Goal: Transaction & Acquisition: Purchase product/service

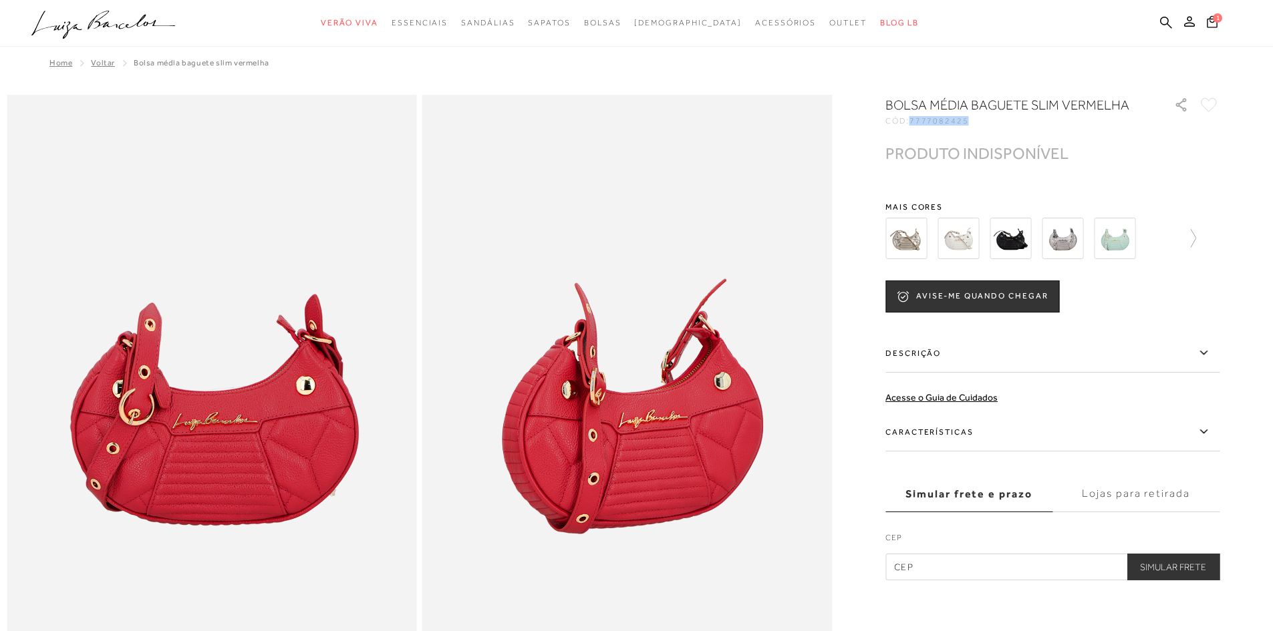
drag, startPoint x: 919, startPoint y: 120, endPoint x: 975, endPoint y: 122, distance: 56.2
click at [975, 122] on div "CÓD: 7777082425" at bounding box center [1018, 121] width 267 height 8
copy span "7777082425"
click at [869, 140] on div at bounding box center [636, 608] width 1259 height 1027
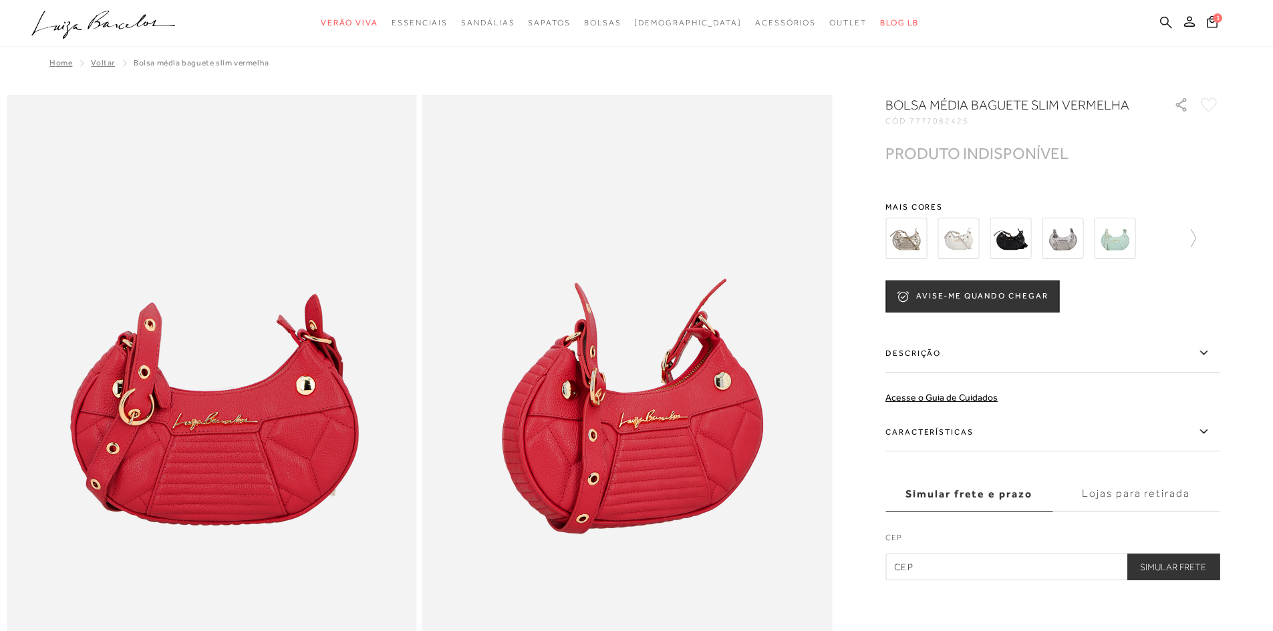
click at [1163, 30] on link at bounding box center [1166, 23] width 12 height 17
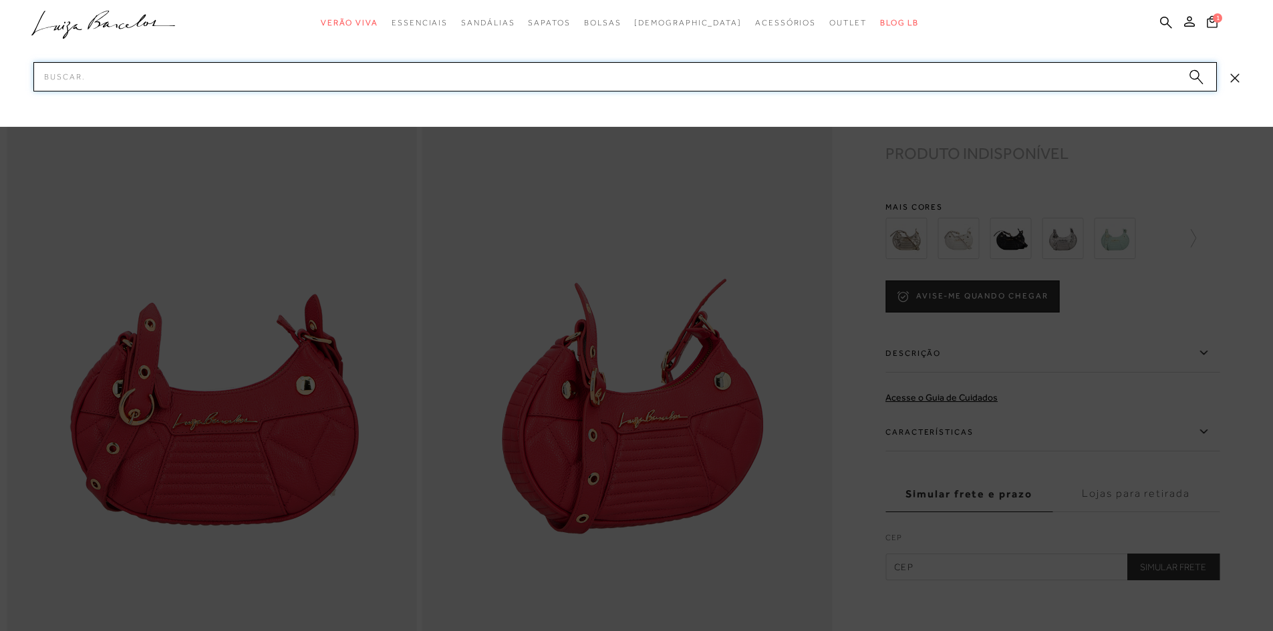
click at [1107, 82] on input "Pesquisar" at bounding box center [624, 76] width 1183 height 29
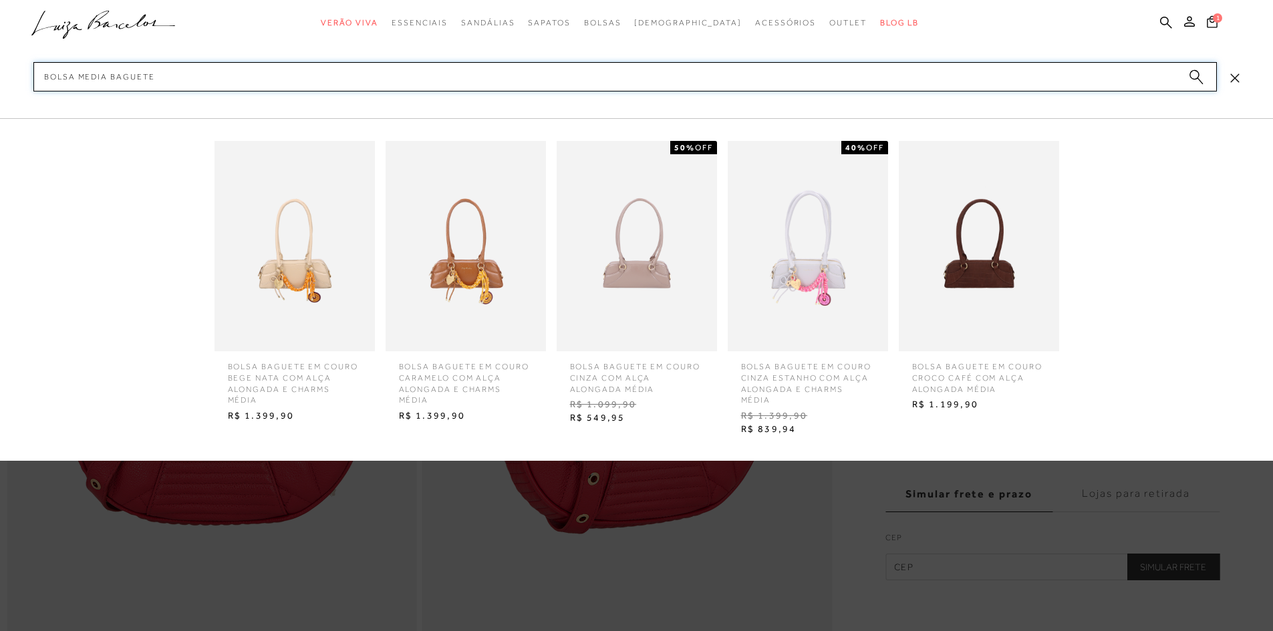
type input "bolsa media baguete"
click at [1196, 73] on circle "submit" at bounding box center [1193, 74] width 9 height 9
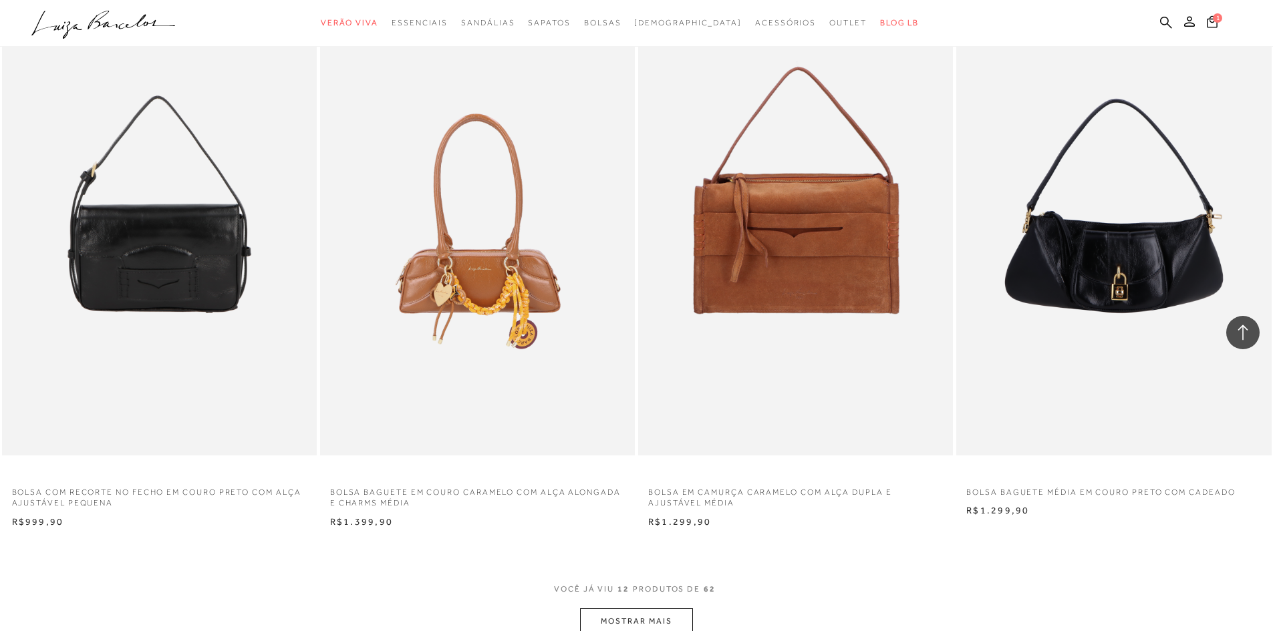
scroll to position [1603, 0]
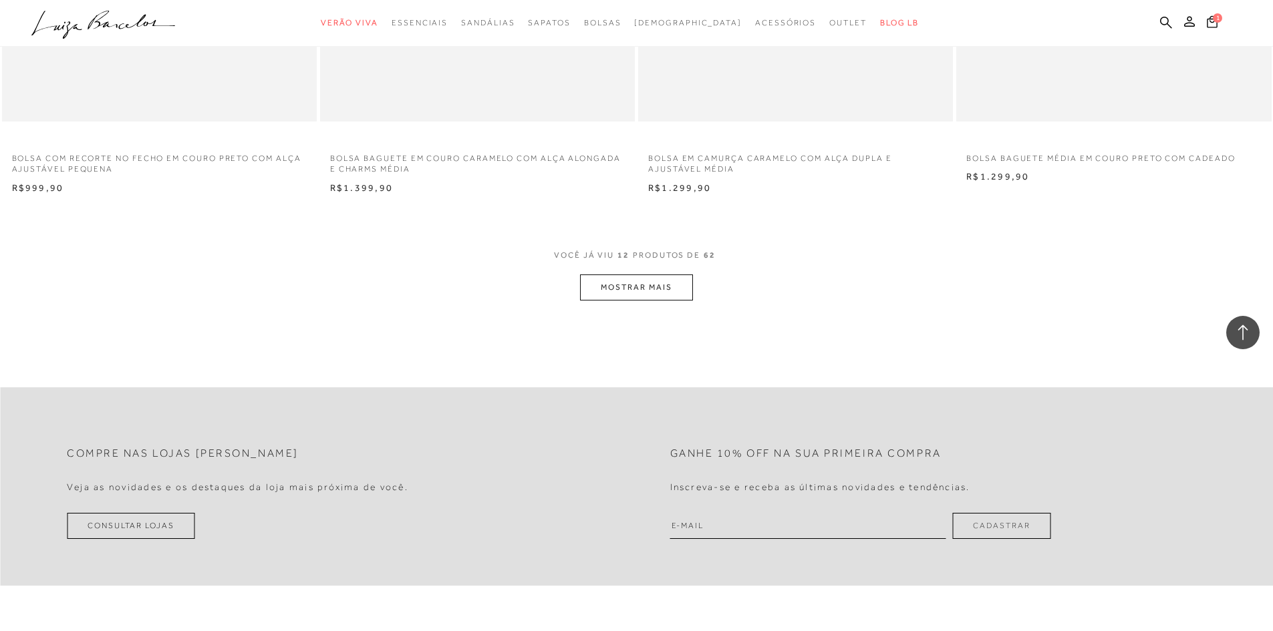
click at [650, 278] on button "MOSTRAR MAIS" at bounding box center [636, 288] width 112 height 26
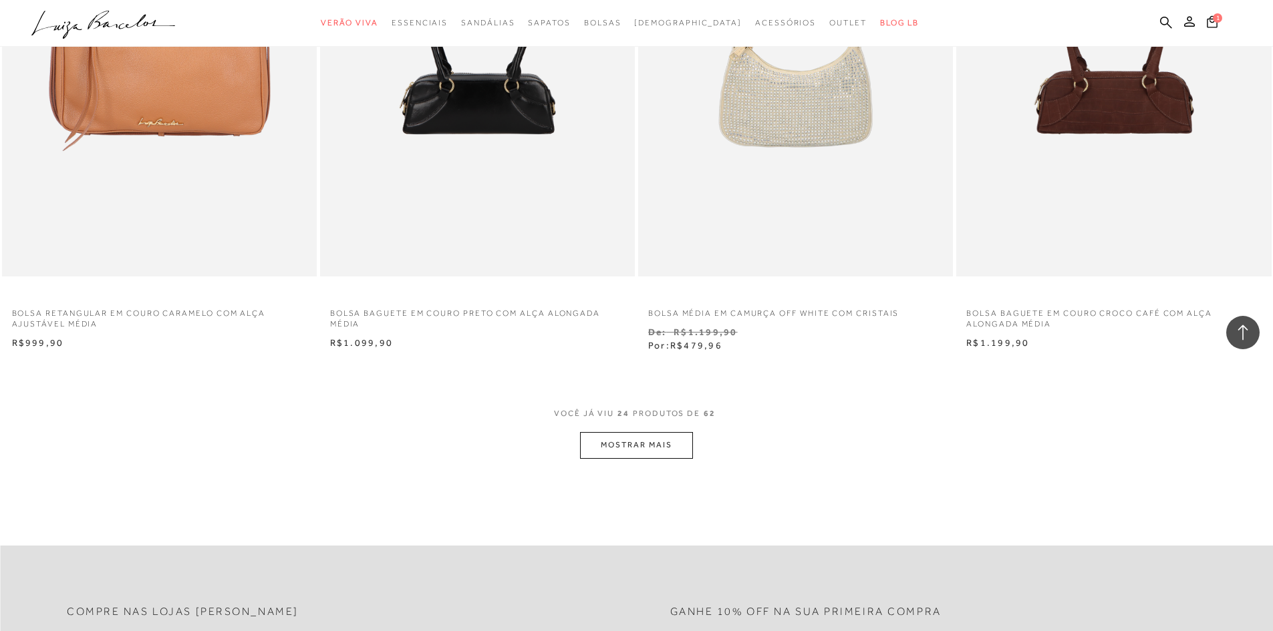
scroll to position [3273, 0]
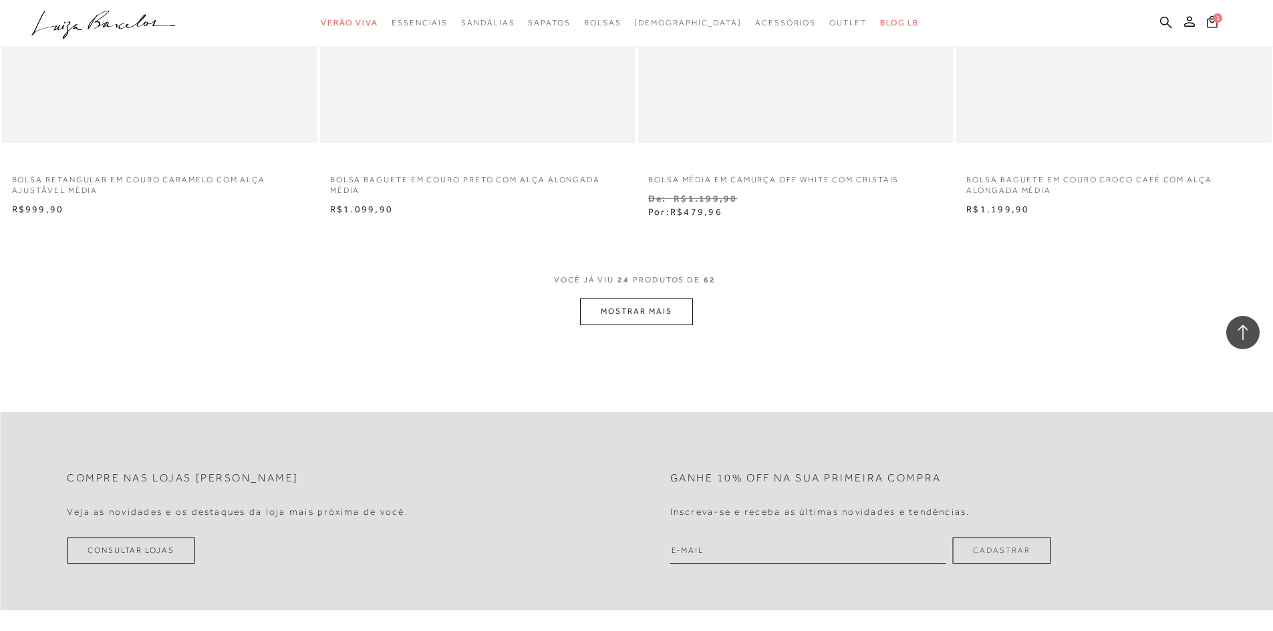
click at [585, 309] on button "MOSTRAR MAIS" at bounding box center [636, 312] width 112 height 26
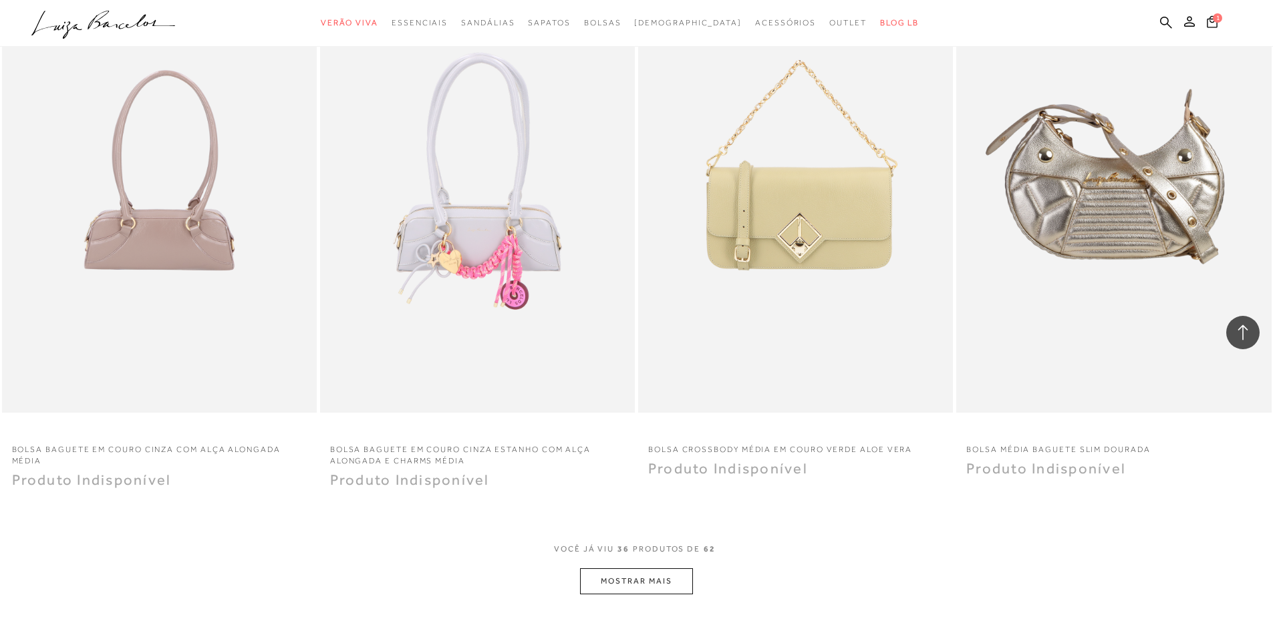
scroll to position [4743, 0]
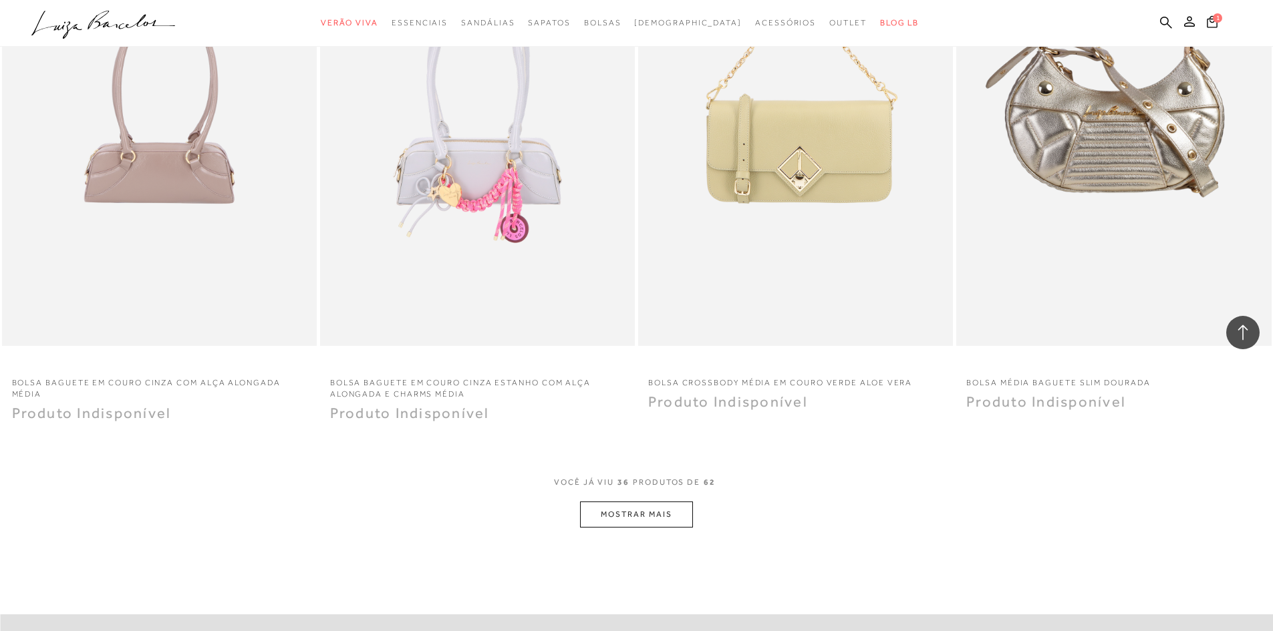
click at [665, 526] on button "MOSTRAR MAIS" at bounding box center [636, 515] width 112 height 26
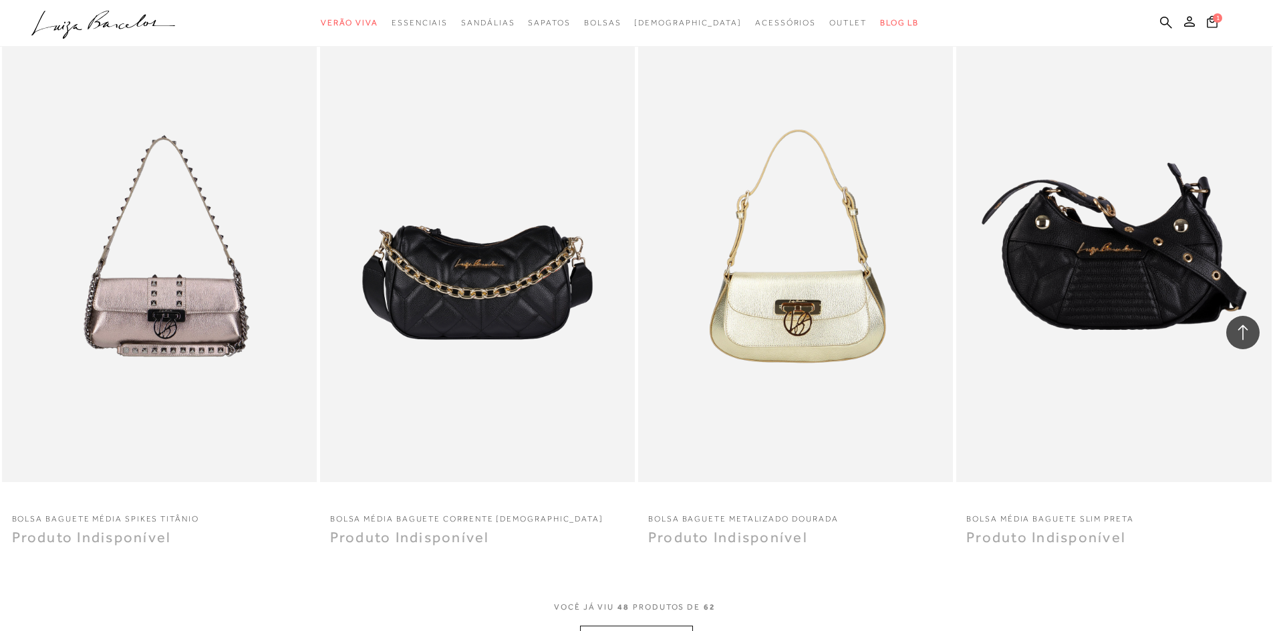
scroll to position [6346, 0]
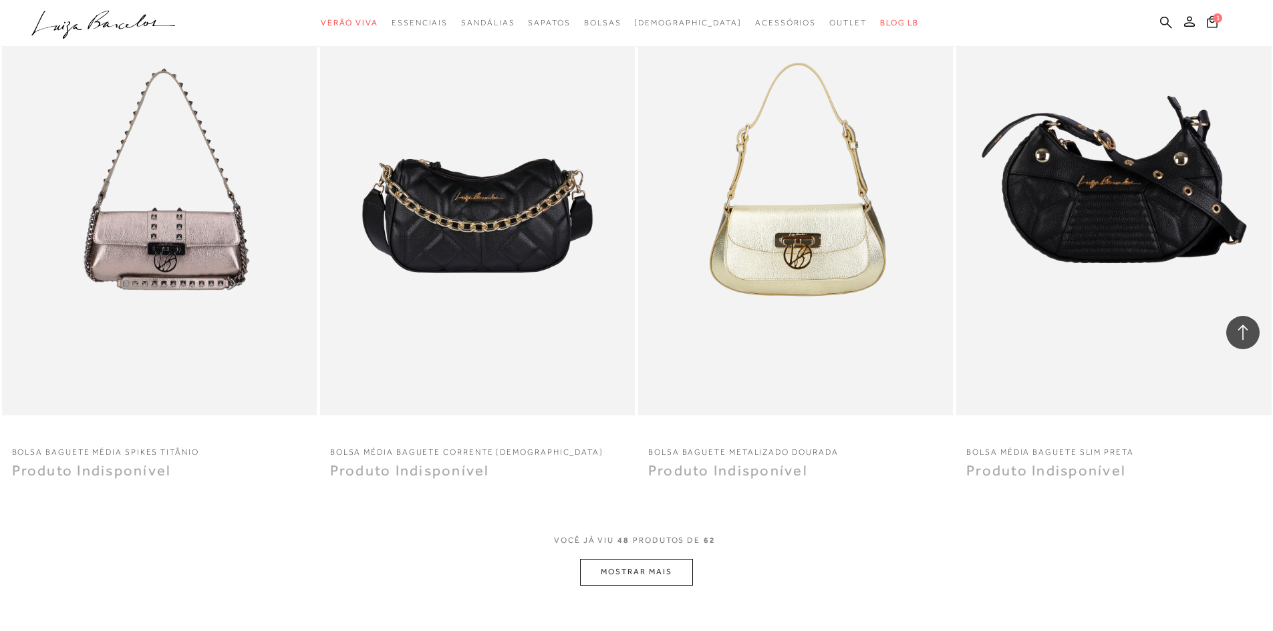
click at [657, 559] on button "MOSTRAR MAIS" at bounding box center [636, 572] width 112 height 26
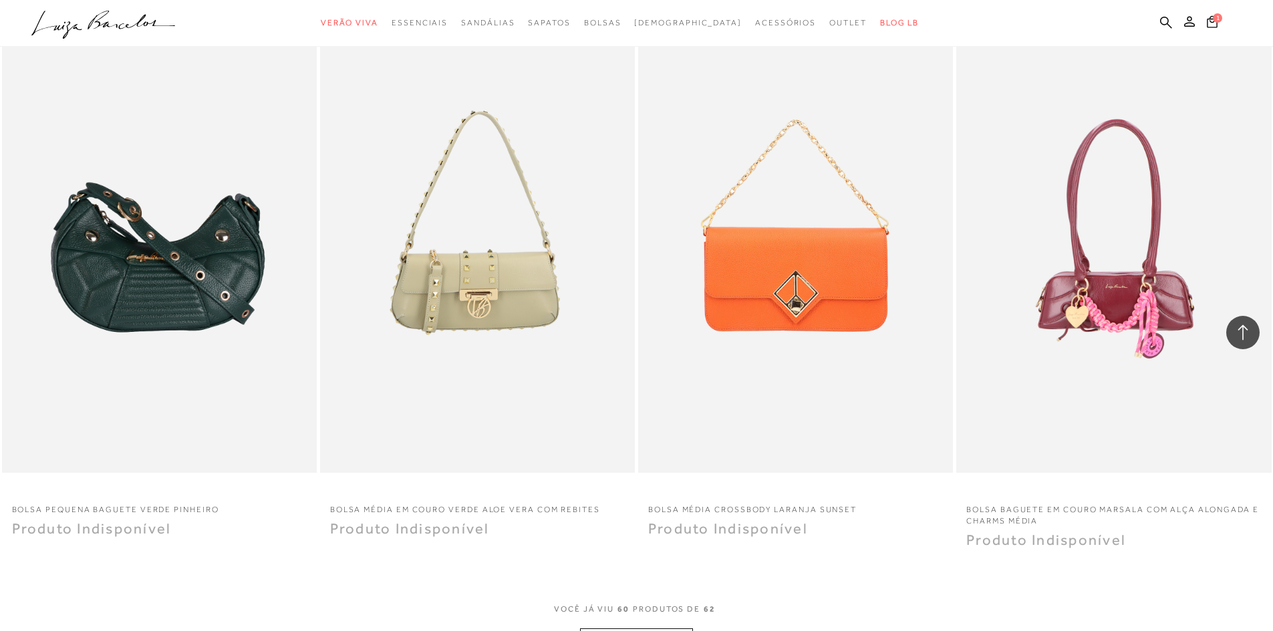
scroll to position [8150, 0]
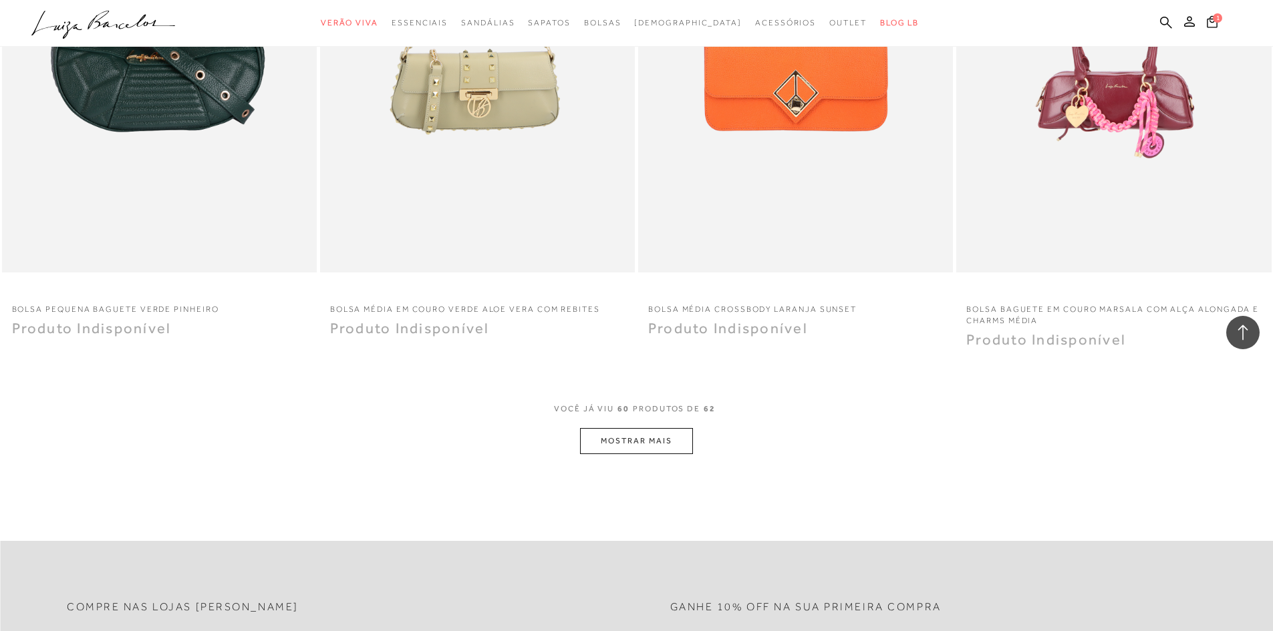
click at [643, 442] on button "MOSTRAR MAIS" at bounding box center [636, 441] width 112 height 26
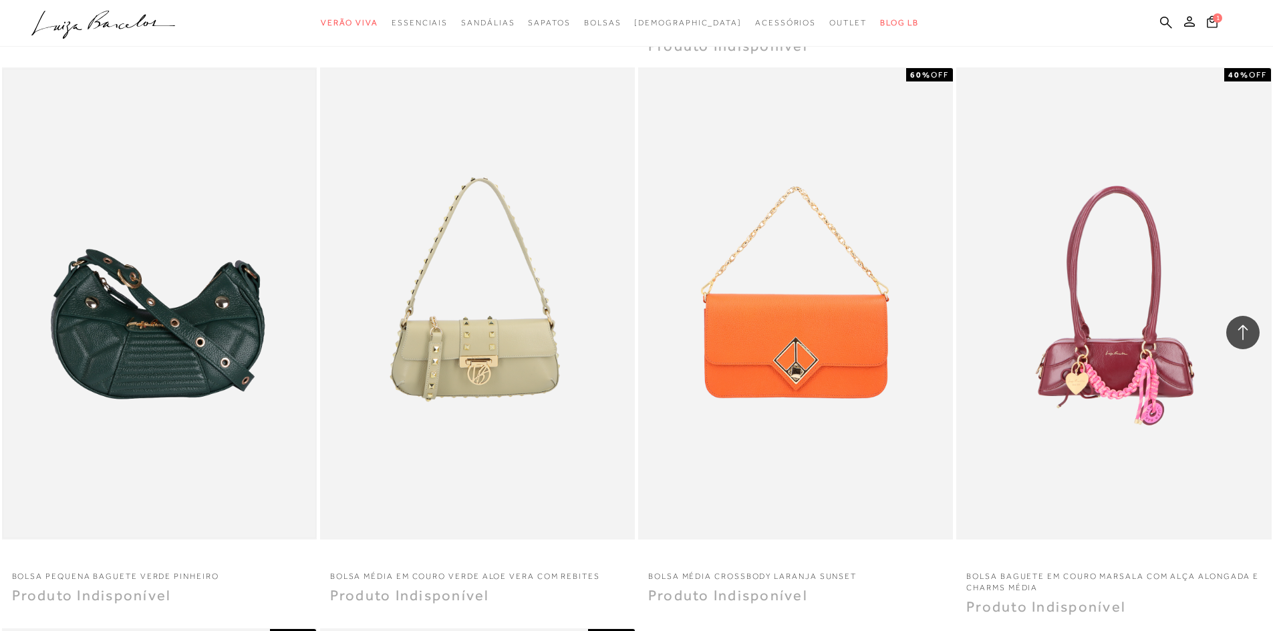
click at [184, 247] on img at bounding box center [159, 303] width 312 height 468
